Goal: Register for event/course

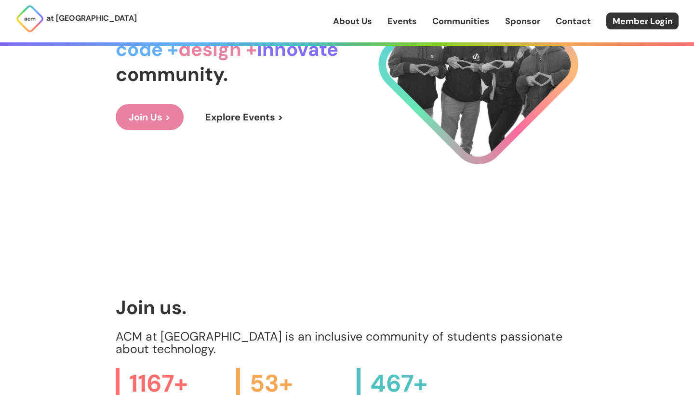
scroll to position [163, 0]
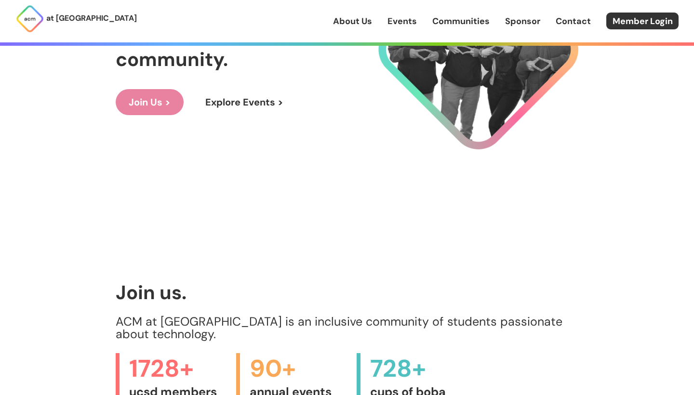
click at [181, 103] on link "Join Us >" at bounding box center [150, 102] width 68 height 26
click at [272, 103] on link "Explore Events >" at bounding box center [244, 102] width 104 height 26
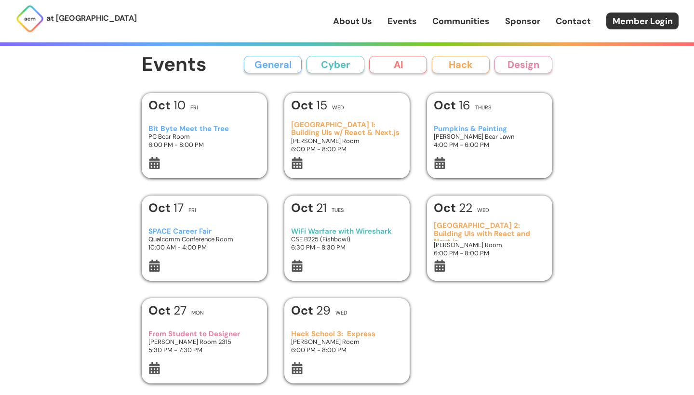
click at [358, 59] on button "AI" at bounding box center [398, 64] width 58 height 17
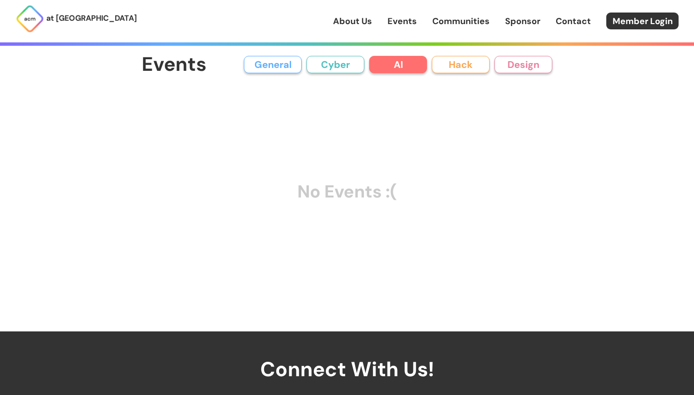
click at [334, 67] on button "Cyber" at bounding box center [335, 64] width 58 height 17
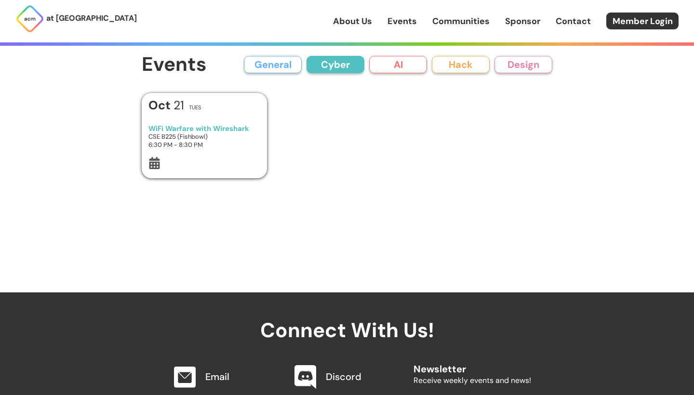
click at [287, 66] on button "General" at bounding box center [273, 64] width 58 height 17
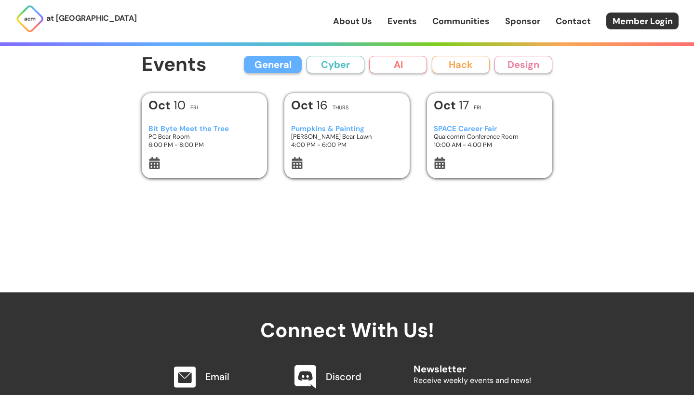
click at [358, 63] on button "Hack" at bounding box center [461, 64] width 58 height 17
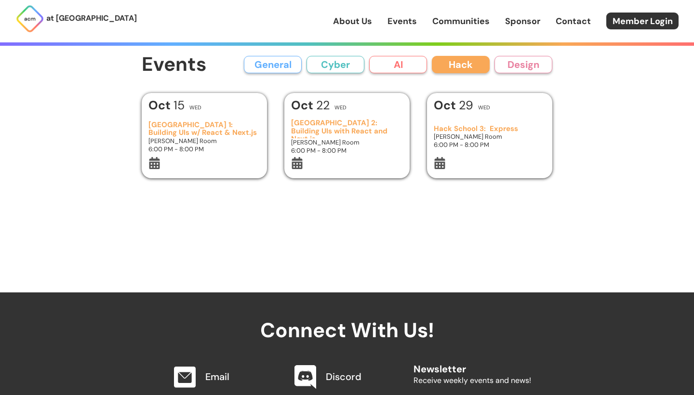
click at [222, 129] on h3 "[GEOGRAPHIC_DATA] 1: Building UIs w/ React & Next.js" at bounding box center [204, 129] width 112 height 16
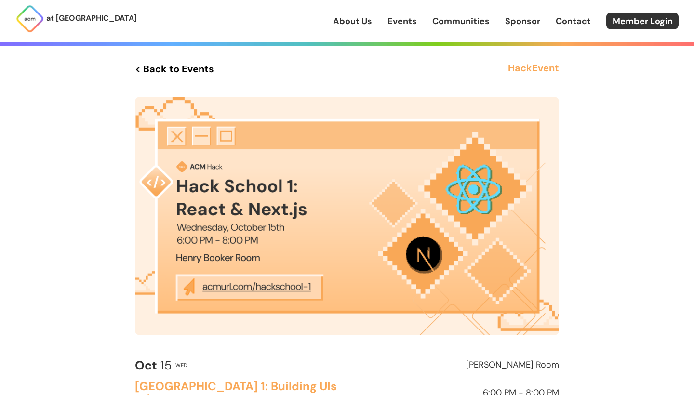
click at [239, 206] on img at bounding box center [347, 216] width 424 height 238
click at [242, 290] on img at bounding box center [347, 216] width 424 height 238
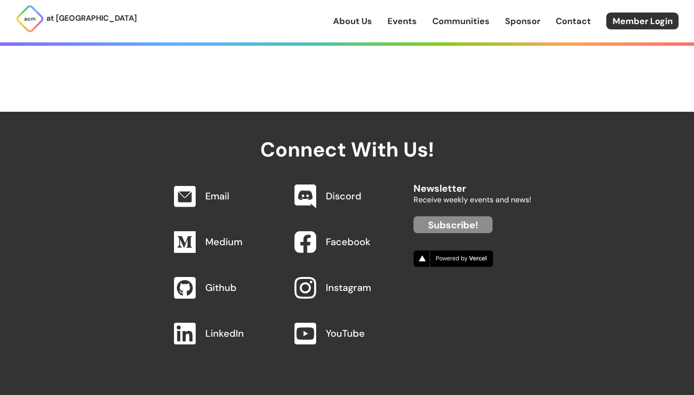
scroll to position [466, 0]
